Goal: Information Seeking & Learning: Learn about a topic

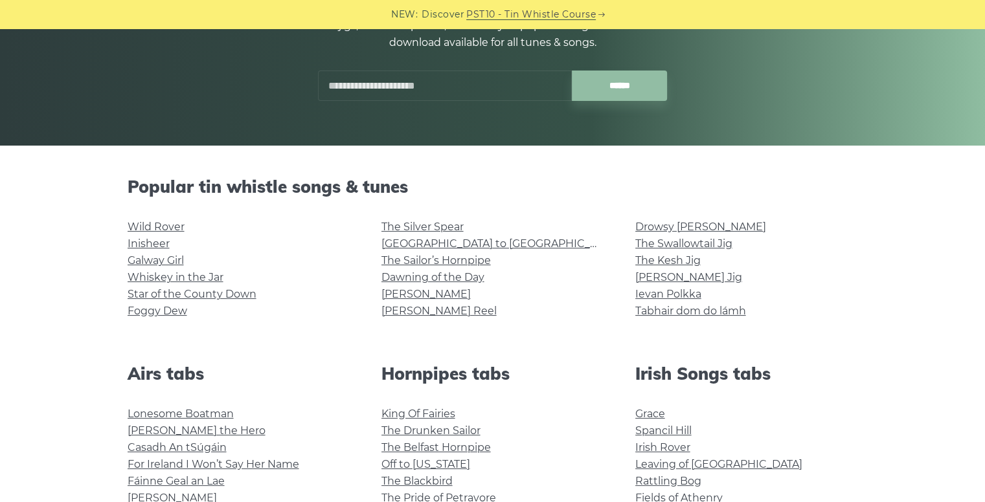
scroll to position [259, 0]
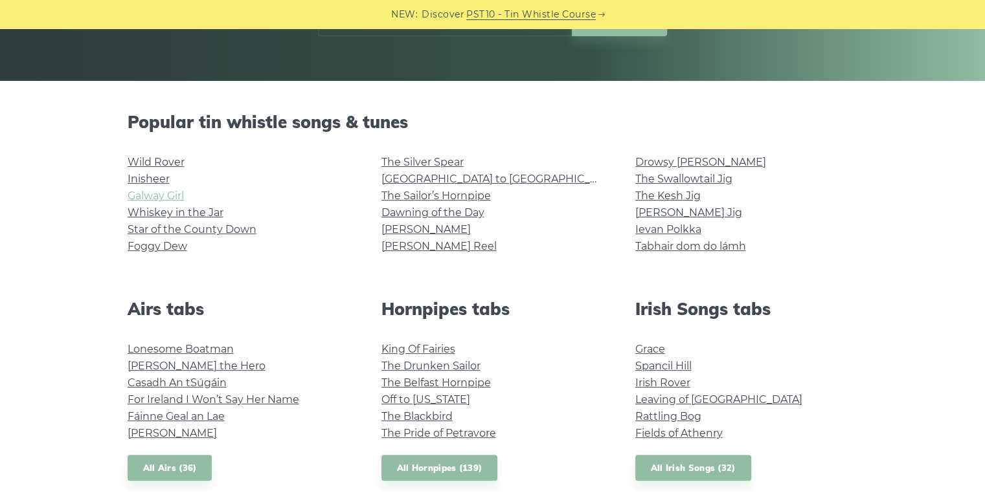
click at [141, 194] on link "Galway Girl" at bounding box center [156, 196] width 56 height 12
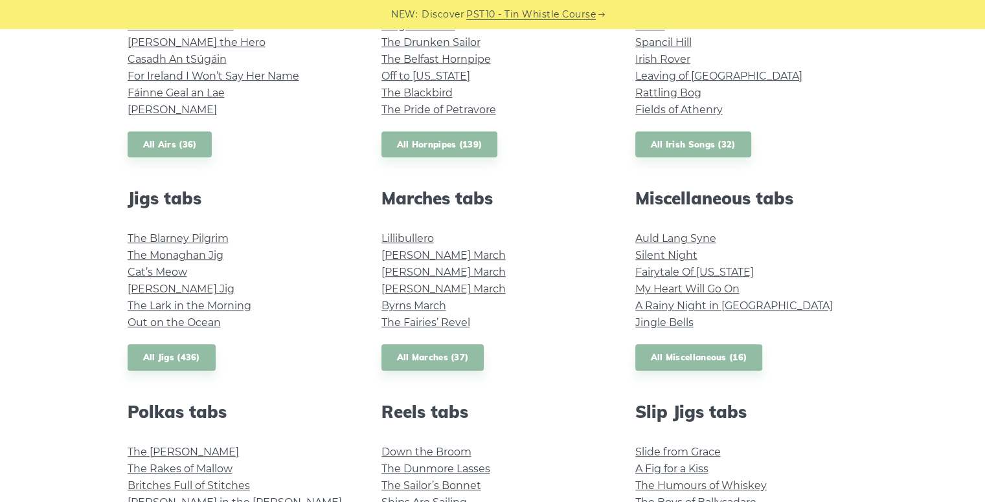
scroll to position [712, 0]
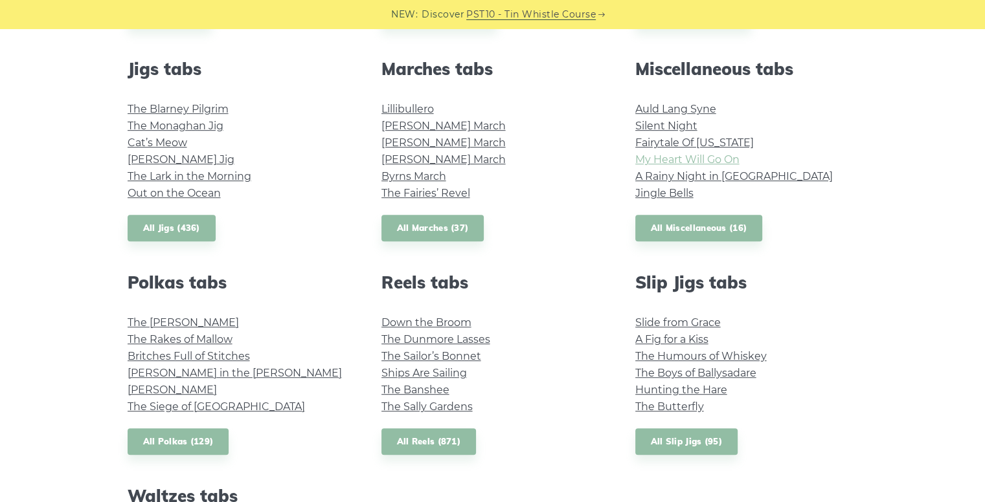
click at [699, 161] on link "My Heart Will Go On" at bounding box center [687, 159] width 104 height 12
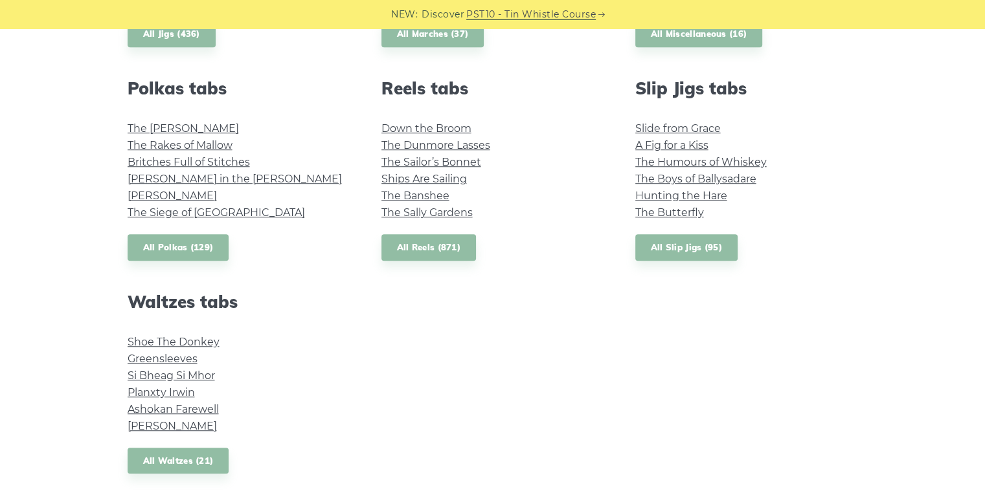
scroll to position [1036, 0]
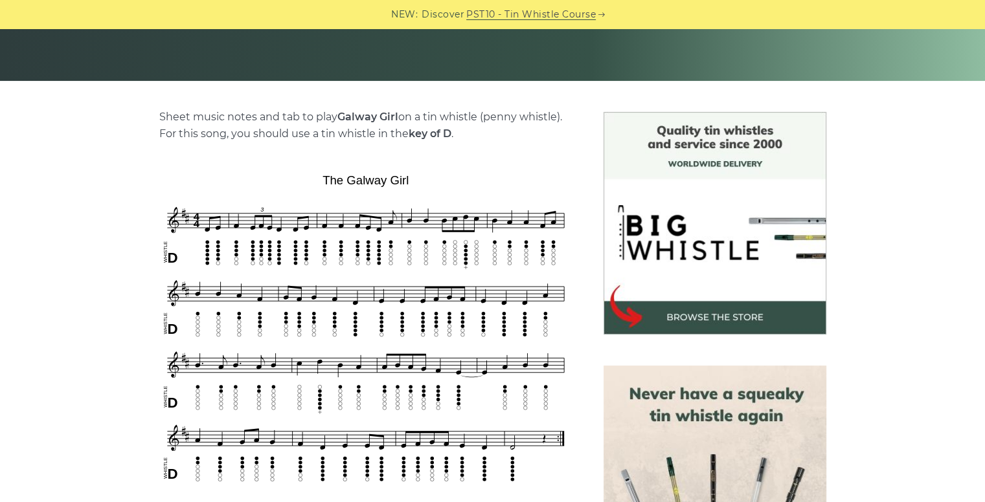
scroll to position [324, 0]
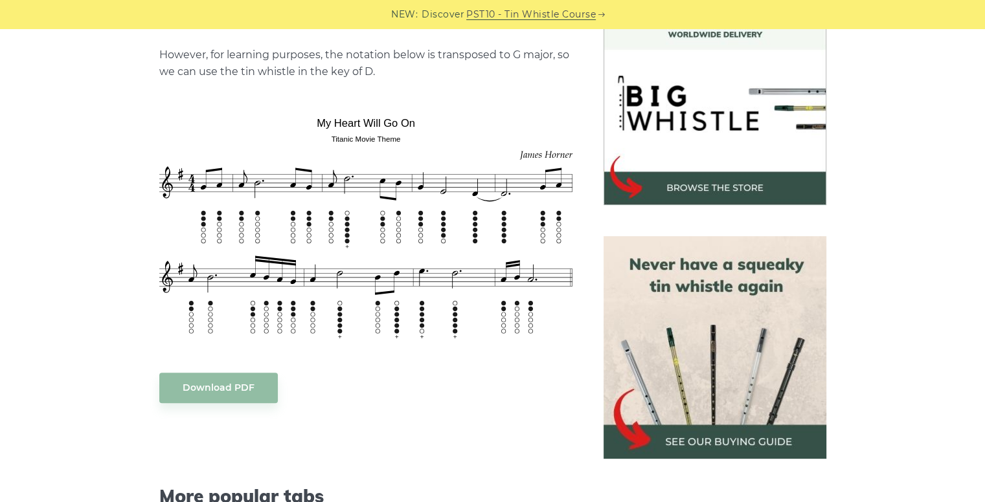
scroll to position [453, 0]
